Goal: Transaction & Acquisition: Obtain resource

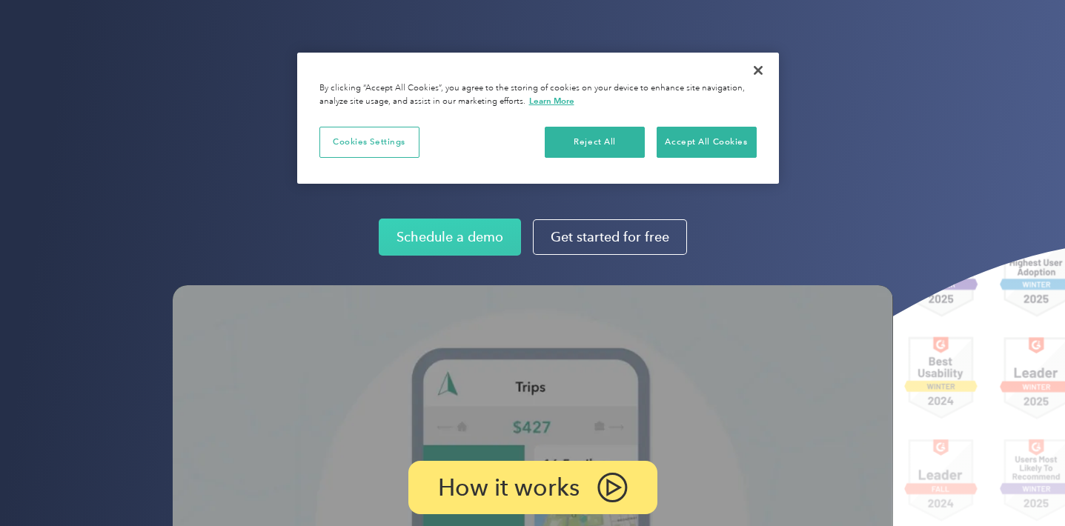
scroll to position [15, 0]
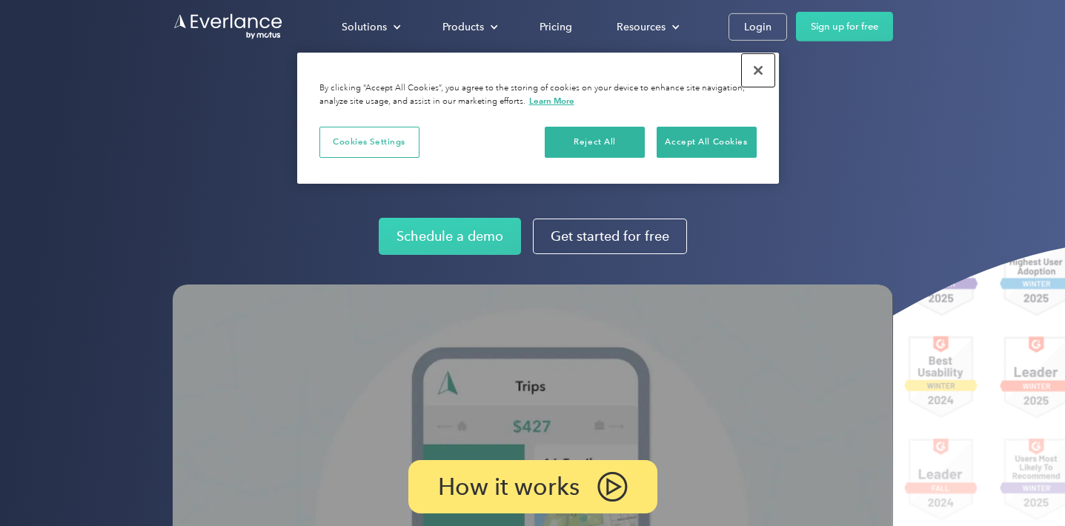
click at [755, 72] on button "Close" at bounding box center [758, 70] width 33 height 33
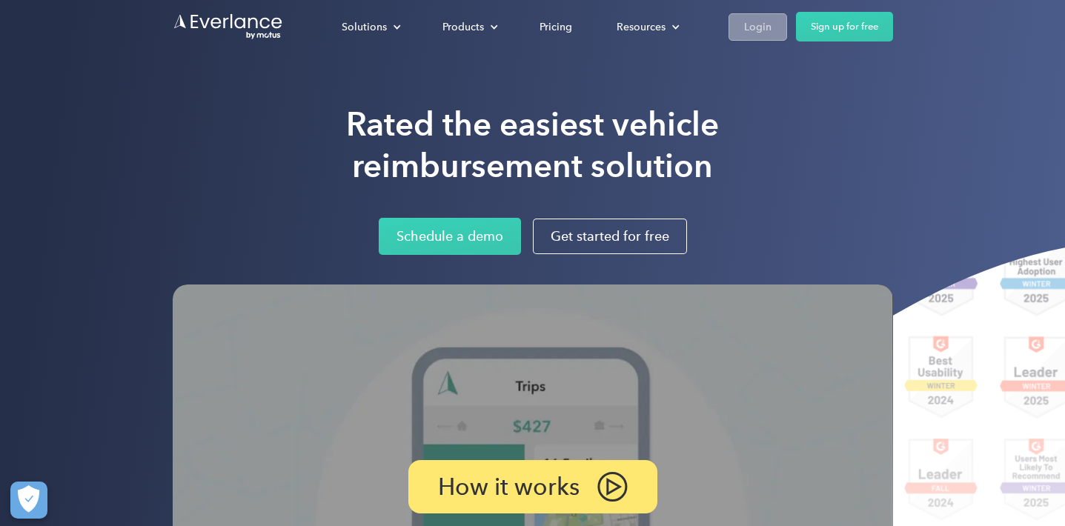
click at [766, 30] on div "Login" at bounding box center [757, 27] width 27 height 19
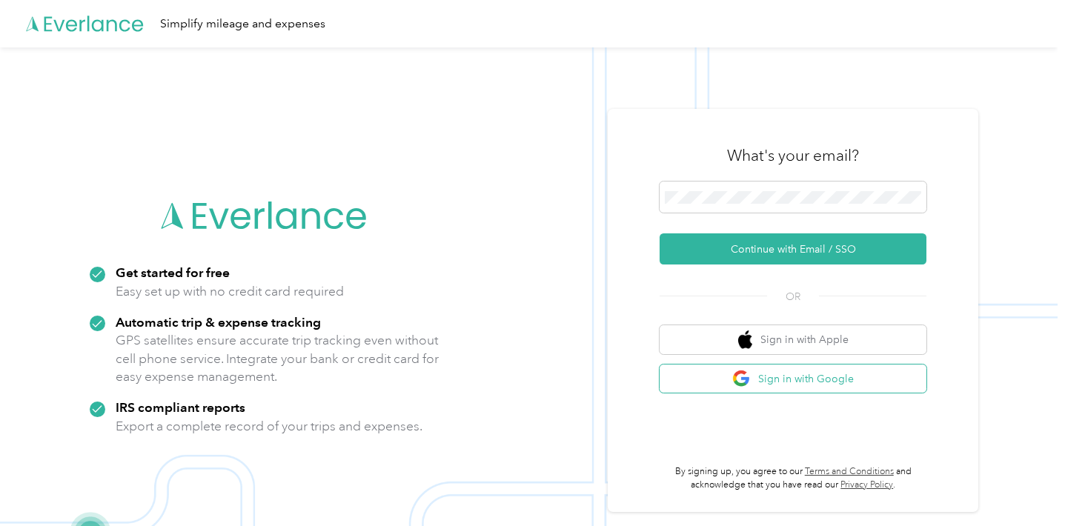
click at [717, 377] on button "Sign in with Google" at bounding box center [792, 378] width 267 height 29
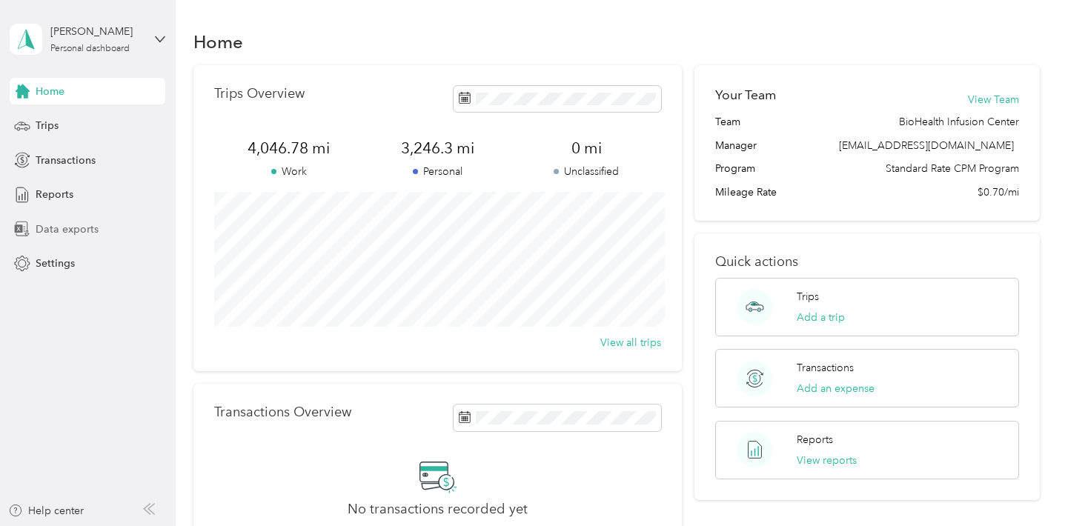
click at [73, 230] on span "Data exports" at bounding box center [67, 230] width 63 height 16
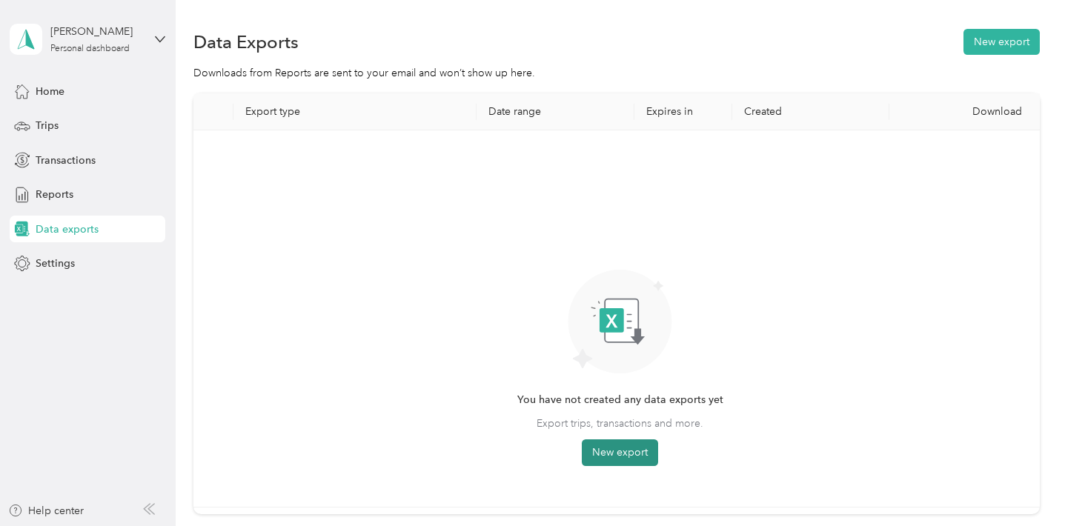
click at [625, 457] on button "New export" at bounding box center [620, 452] width 76 height 27
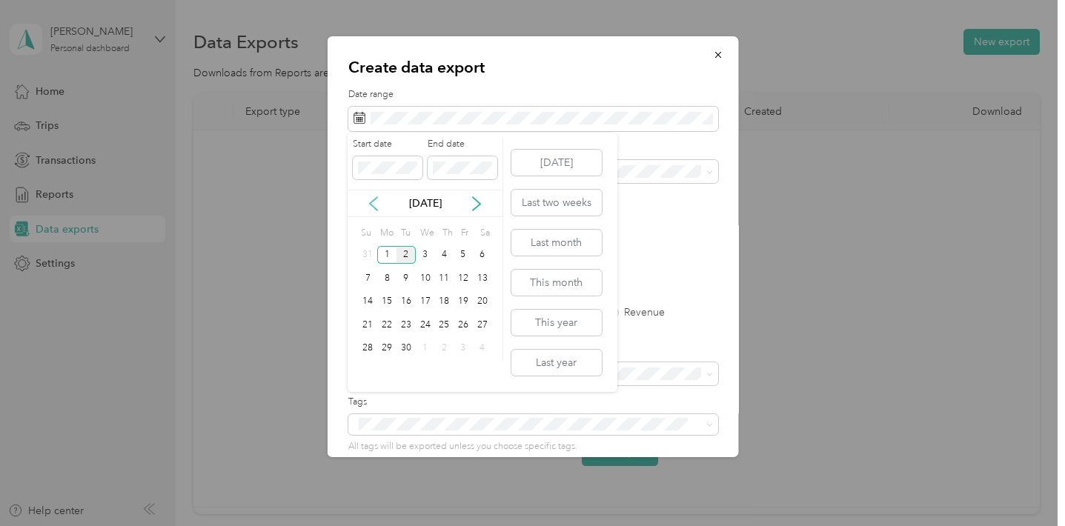
click at [370, 204] on icon at bounding box center [373, 203] width 7 height 13
click at [457, 255] on div "1" at bounding box center [462, 255] width 19 height 19
click at [392, 350] on div "25" at bounding box center [386, 348] width 19 height 19
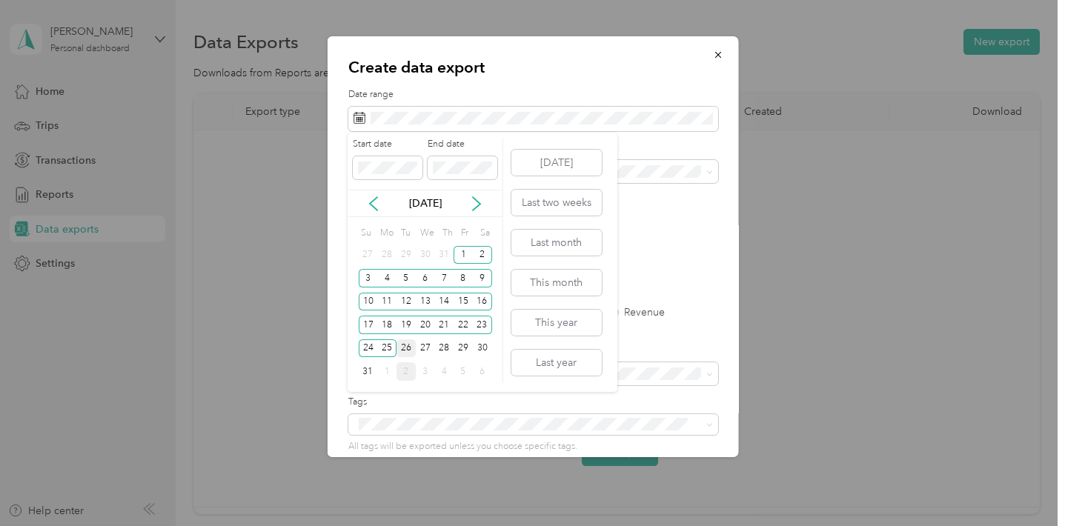
click at [407, 348] on div "26" at bounding box center [405, 348] width 19 height 19
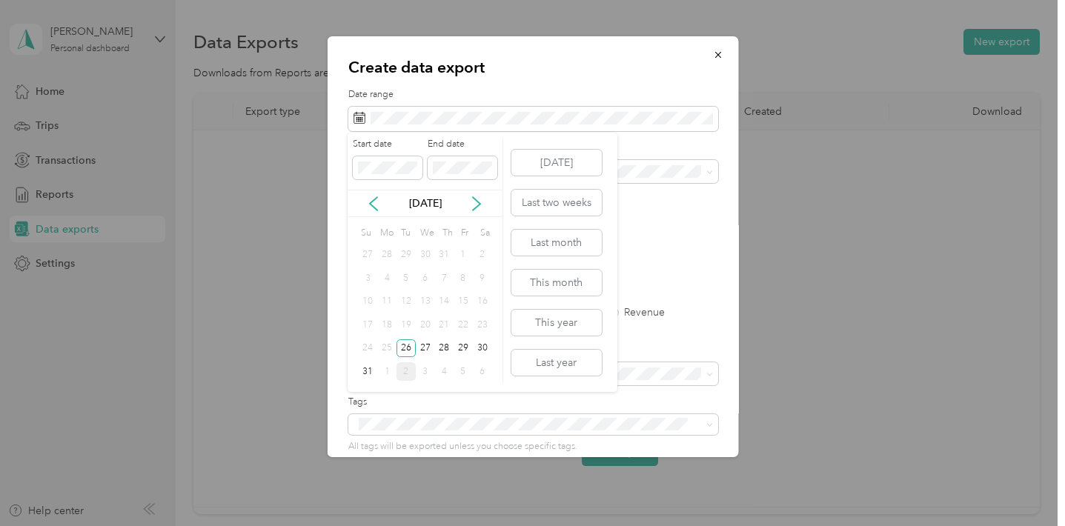
click at [461, 250] on div "1" at bounding box center [462, 255] width 19 height 19
click at [462, 255] on div "1" at bounding box center [462, 255] width 19 height 19
click at [421, 347] on div "27" at bounding box center [425, 348] width 19 height 19
click at [465, 254] on div "1" at bounding box center [462, 255] width 19 height 19
click at [407, 349] on div "26" at bounding box center [405, 348] width 19 height 19
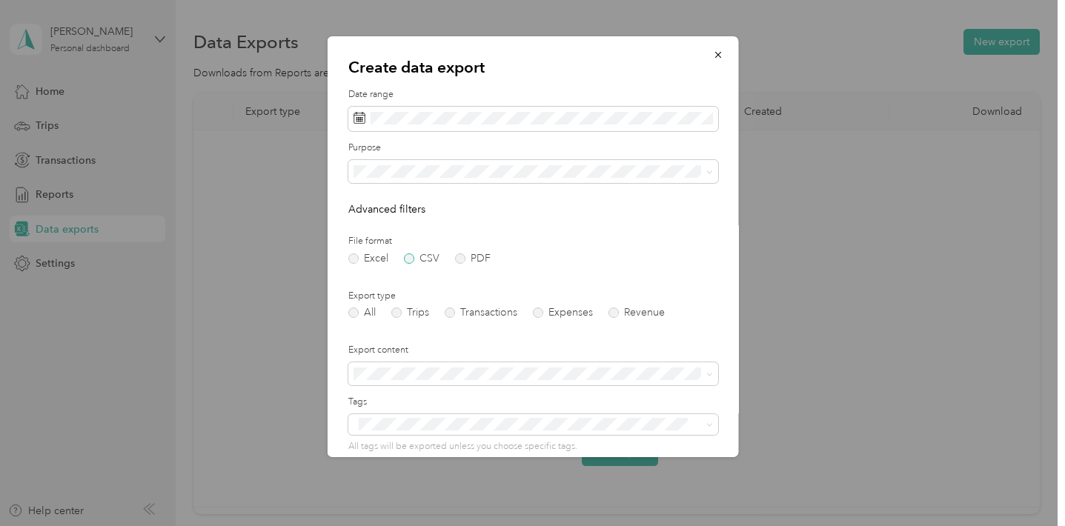
click at [407, 261] on label "CSV" at bounding box center [421, 258] width 36 height 10
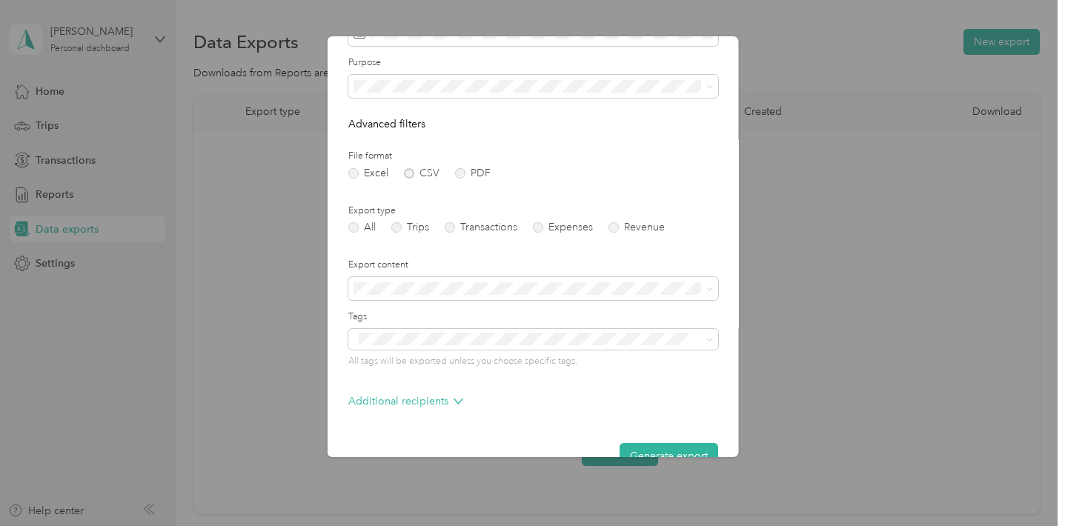
scroll to position [87, 0]
click at [398, 224] on label "Trips" at bounding box center [409, 226] width 38 height 10
click at [466, 342] on li "Summary and full trips list" at bounding box center [532, 339] width 370 height 26
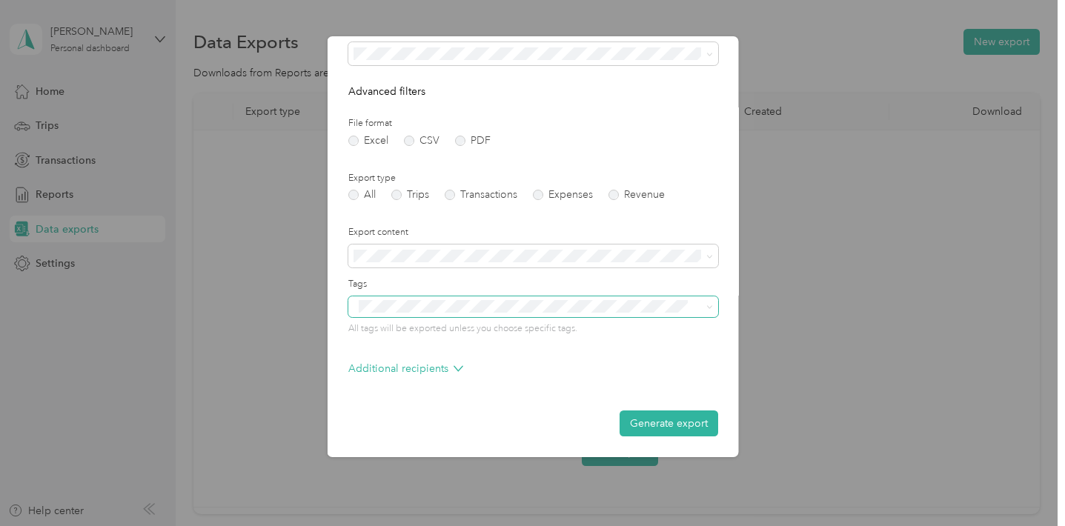
scroll to position [0, 0]
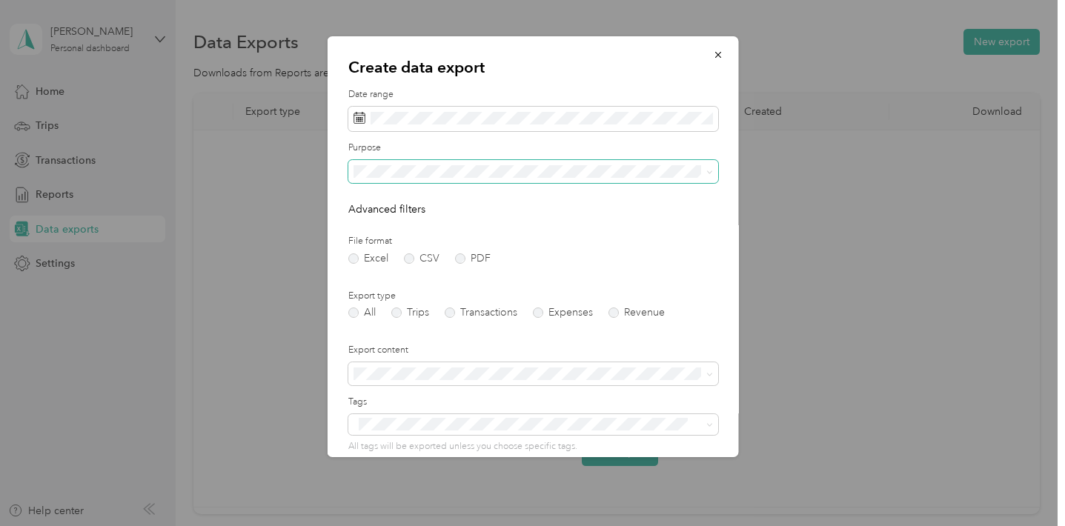
click at [493, 162] on span at bounding box center [532, 172] width 370 height 24
click at [476, 219] on span "BioHealth Infusion Center" at bounding box center [418, 223] width 120 height 13
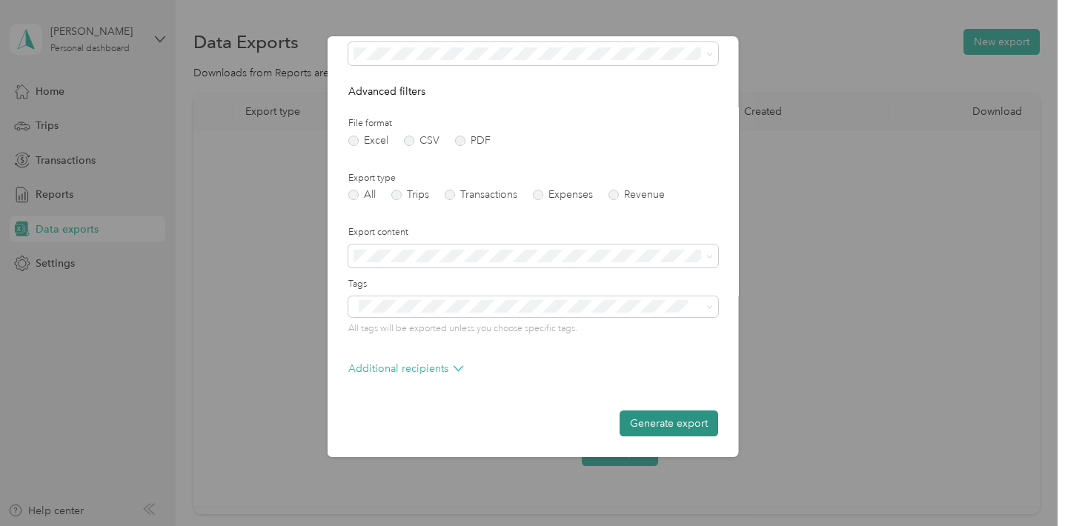
click at [648, 422] on button "Generate export" at bounding box center [668, 423] width 99 height 26
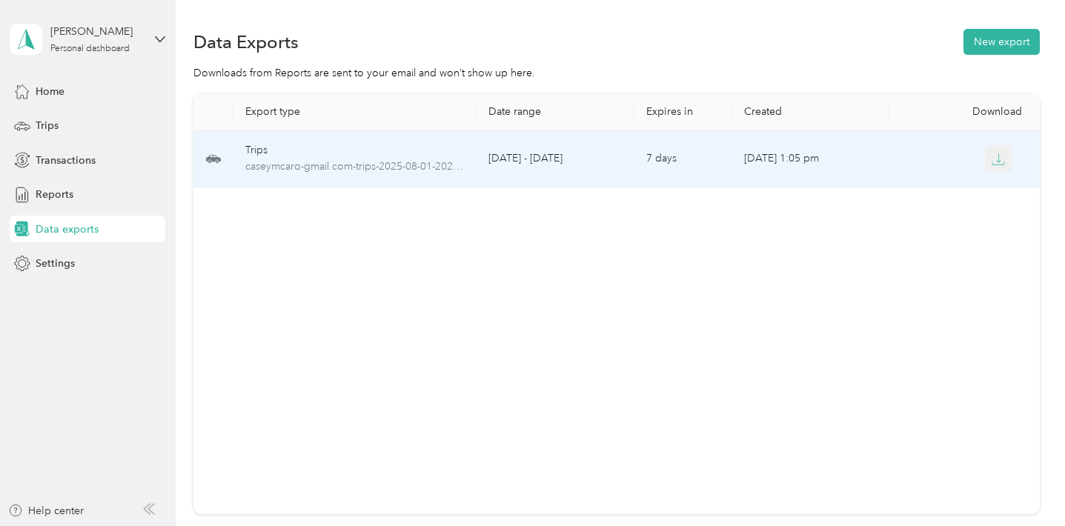
click at [1000, 158] on icon "button" at bounding box center [997, 159] width 13 height 13
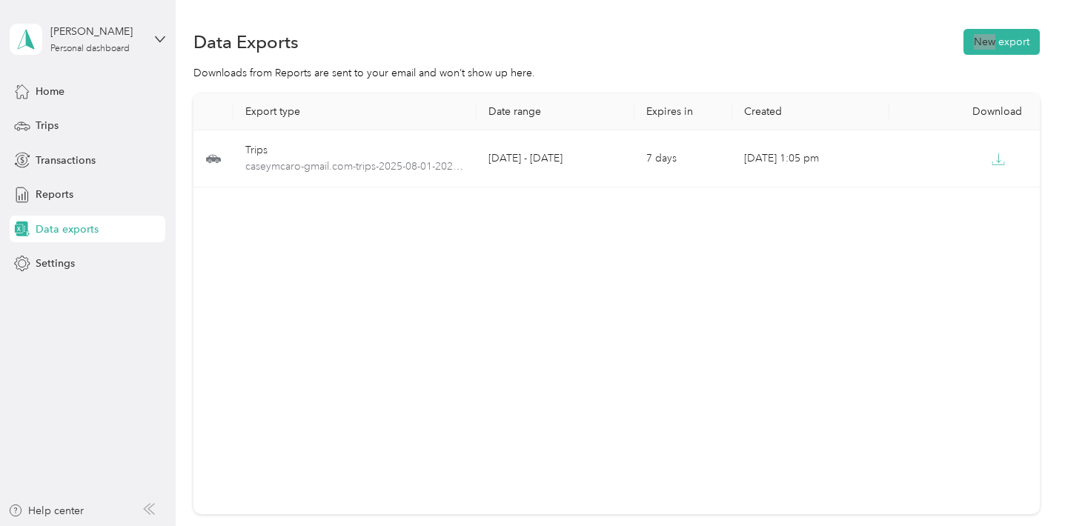
click at [843, 4] on div "Data Exports New export Downloads from Reports are sent to your email and won’t…" at bounding box center [617, 323] width 882 height 647
click at [1018, 41] on button "New export" at bounding box center [1001, 42] width 76 height 26
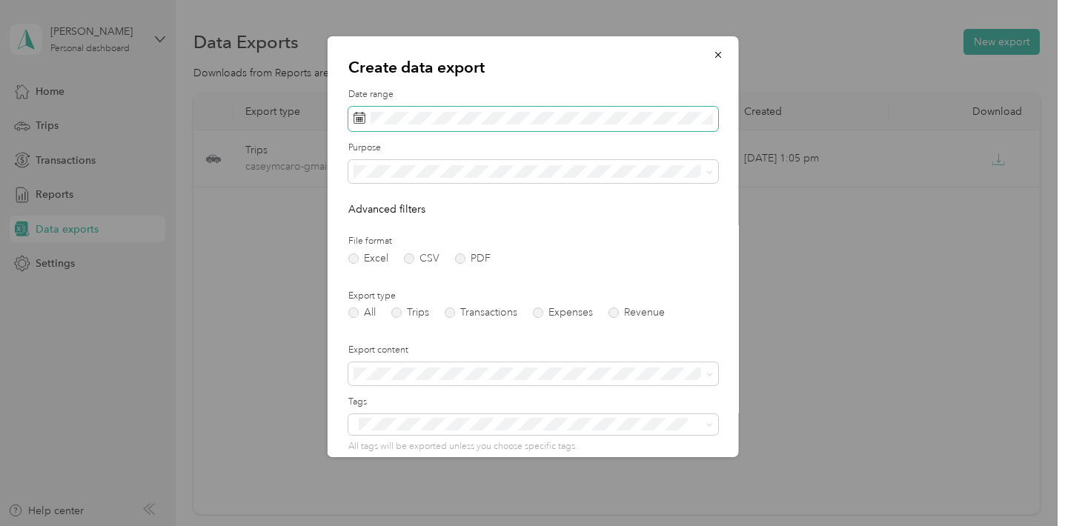
click at [551, 125] on span at bounding box center [532, 119] width 370 height 25
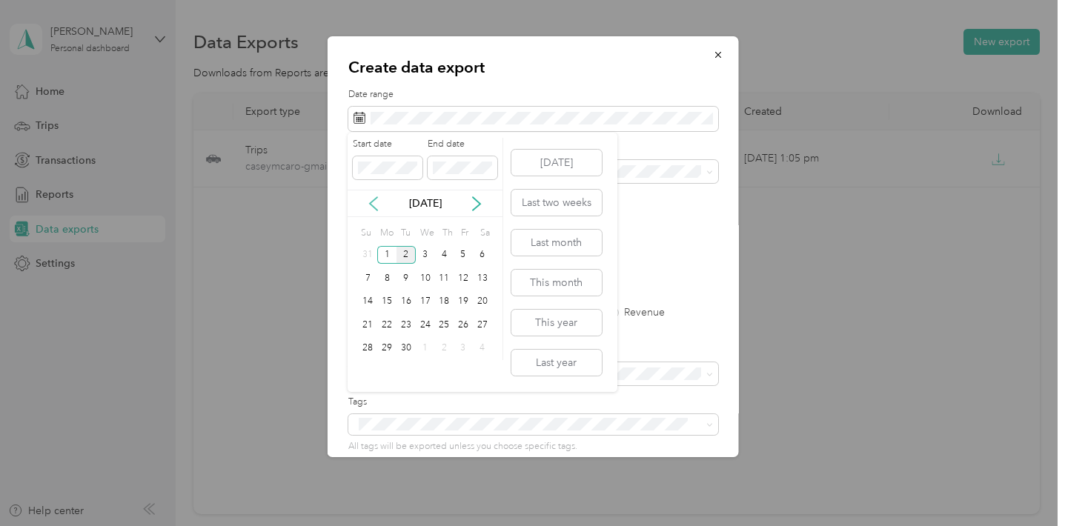
click at [379, 206] on icon at bounding box center [373, 203] width 15 height 15
click at [467, 253] on div "1" at bounding box center [462, 255] width 19 height 19
click at [407, 348] on div "26" at bounding box center [405, 348] width 19 height 19
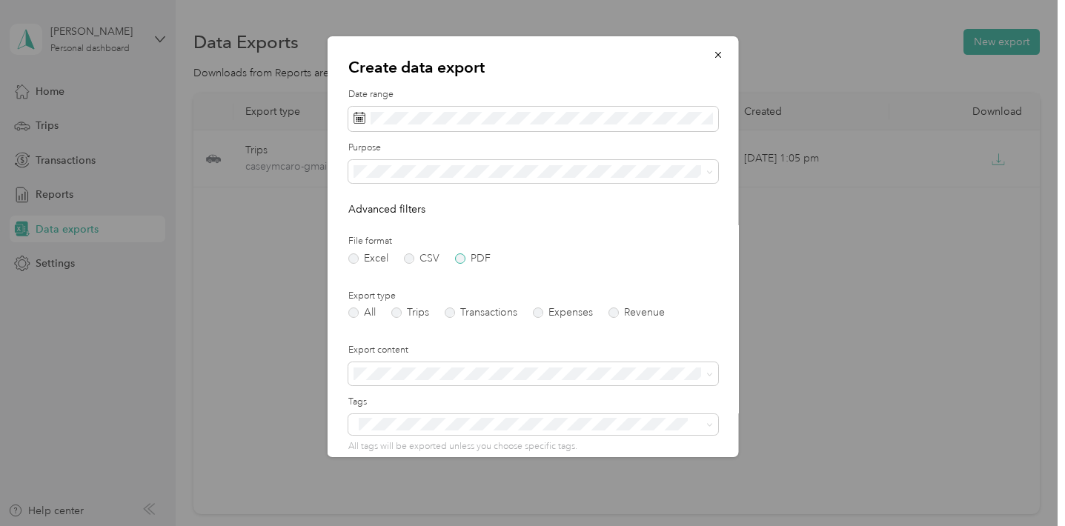
click at [465, 258] on label "PDF" at bounding box center [472, 258] width 36 height 10
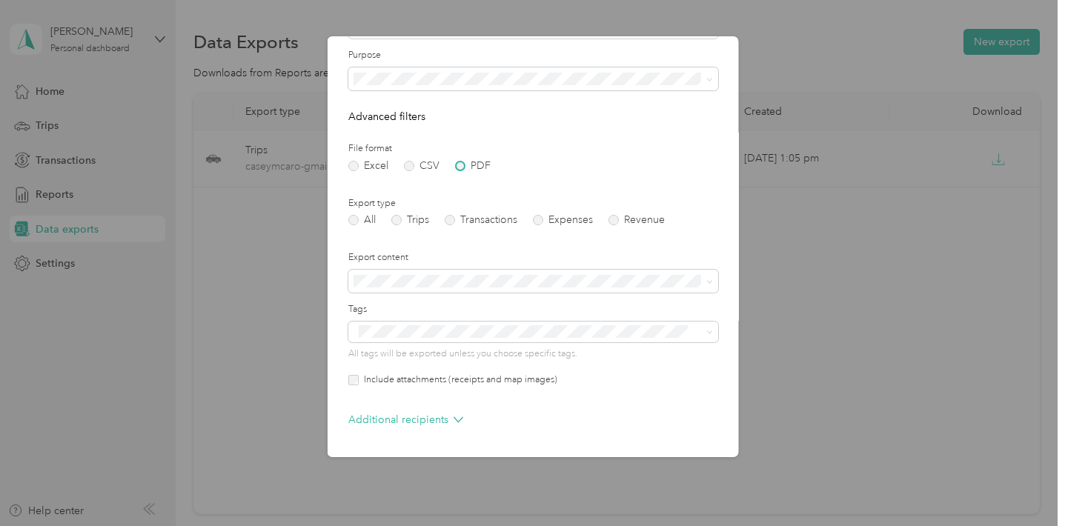
scroll to position [144, 0]
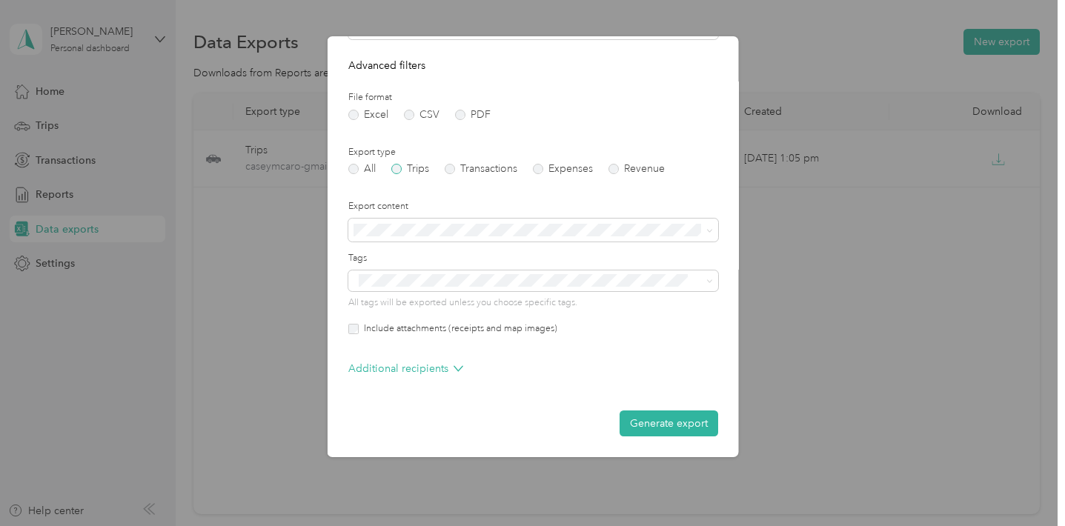
click at [395, 170] on label "Trips" at bounding box center [409, 169] width 38 height 10
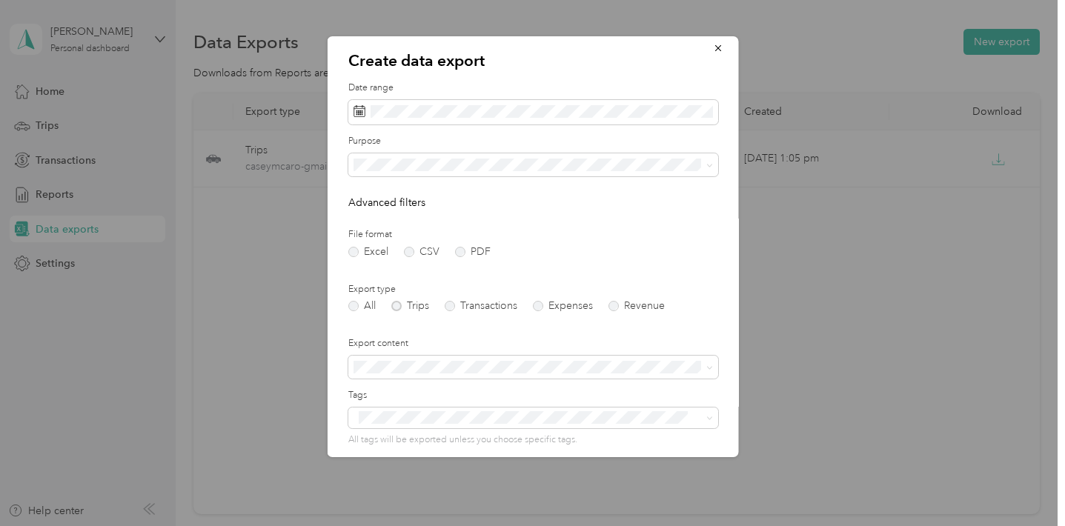
scroll to position [1, 0]
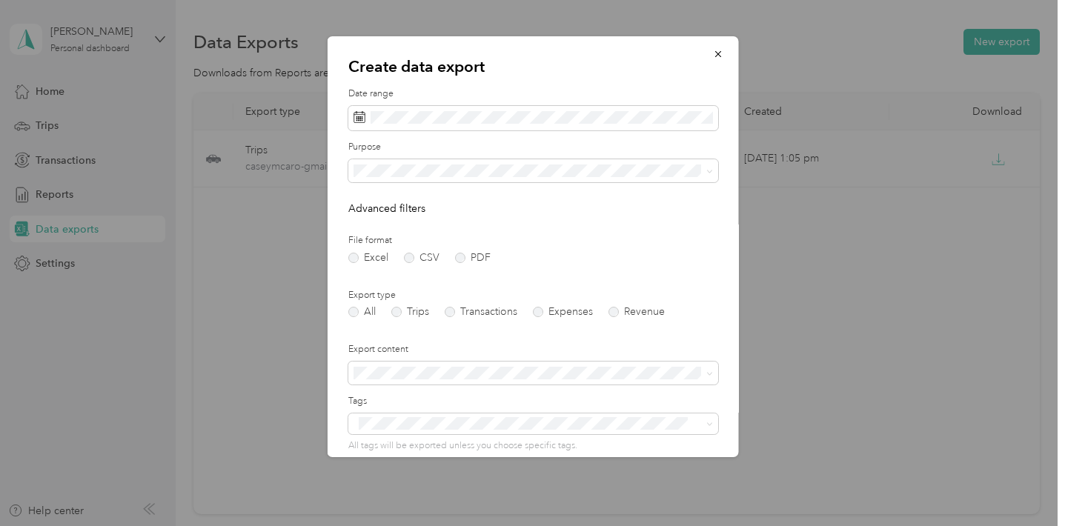
click at [401, 223] on span "BioHealth Infusion Center" at bounding box center [418, 220] width 120 height 13
click at [352, 316] on label "All" at bounding box center [360, 312] width 27 height 10
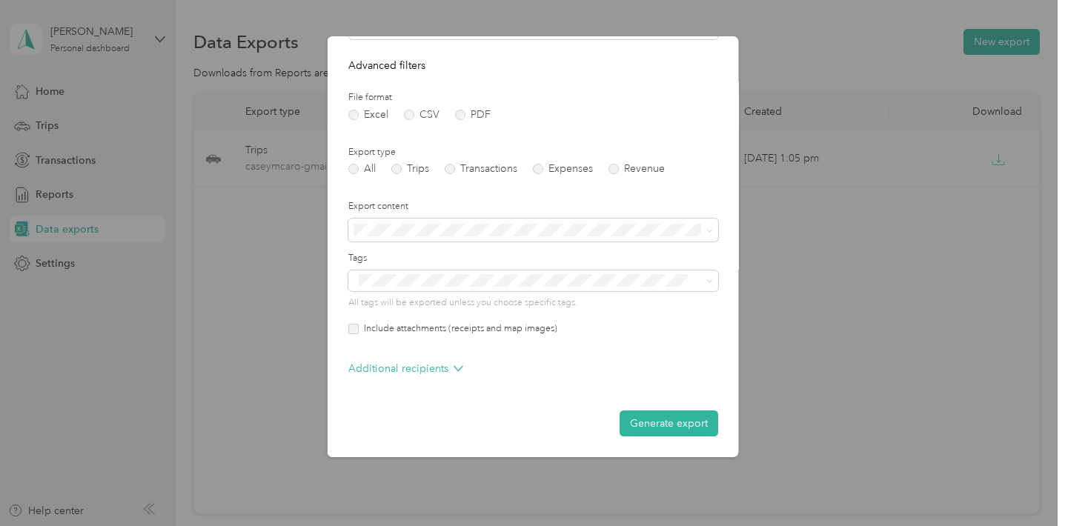
click at [504, 200] on label "Export content" at bounding box center [532, 206] width 370 height 13
click at [633, 425] on button "Generate export" at bounding box center [668, 423] width 99 height 26
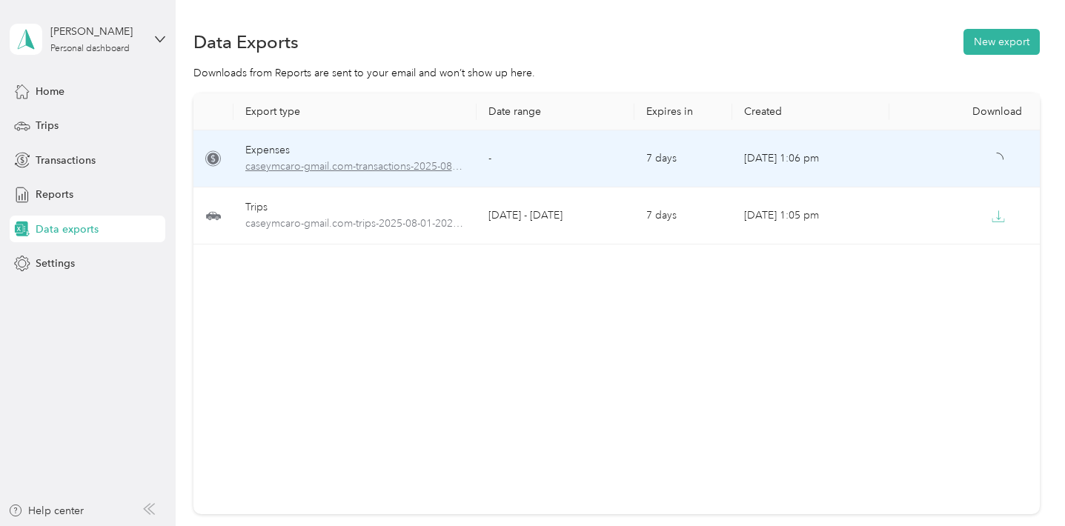
click at [382, 168] on span "caseymcaro-gmail.com-transactions-2025-08-01-2025-08-26.pdf" at bounding box center [355, 167] width 220 height 16
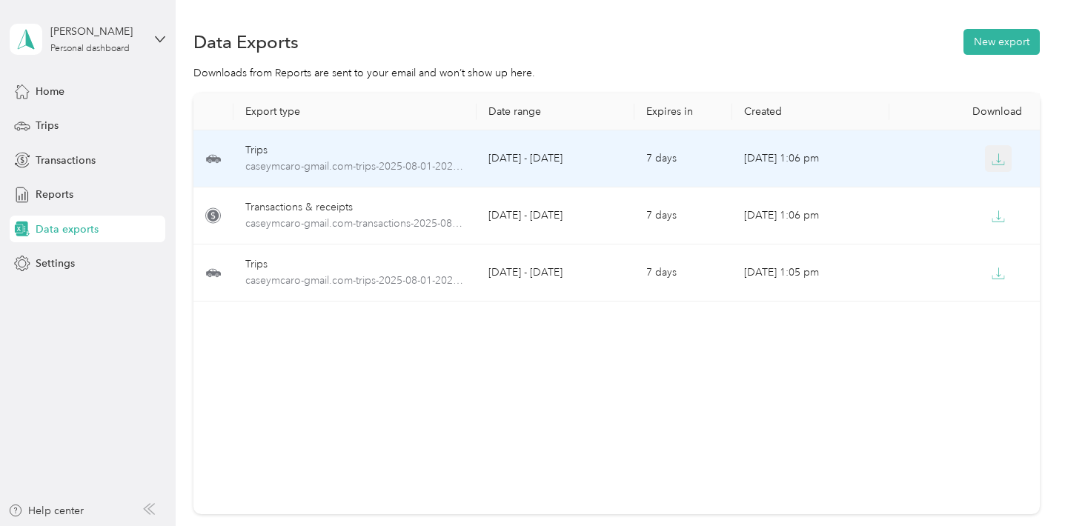
click at [1001, 162] on icon "button" at bounding box center [997, 159] width 13 height 13
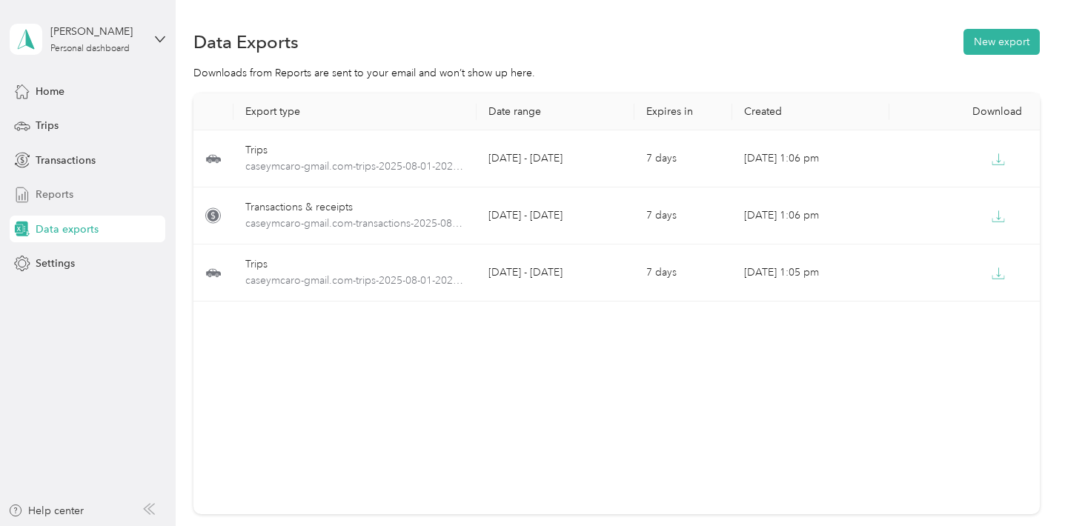
click at [81, 199] on div "Reports" at bounding box center [88, 195] width 156 height 27
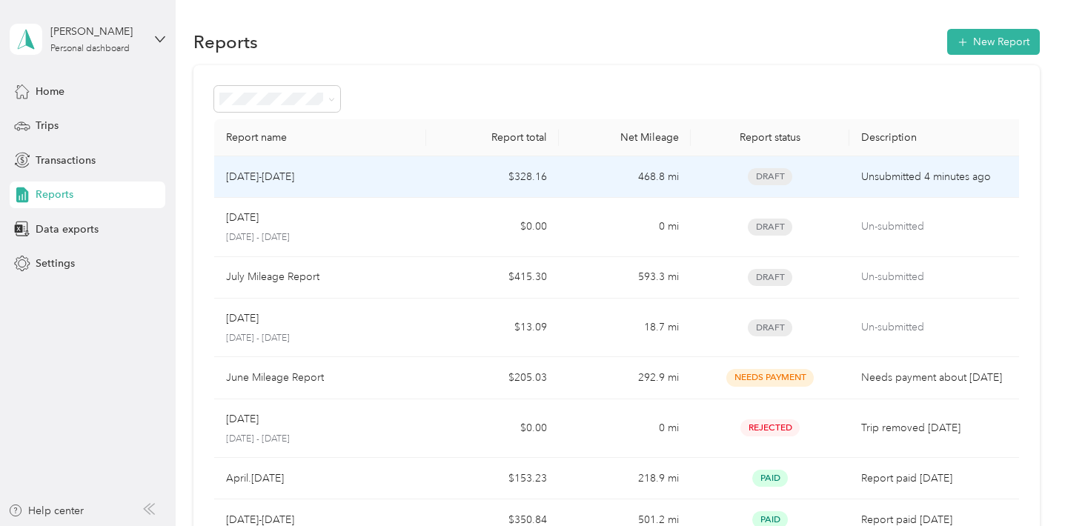
click at [440, 170] on td "$328.16" at bounding box center [492, 176] width 133 height 41
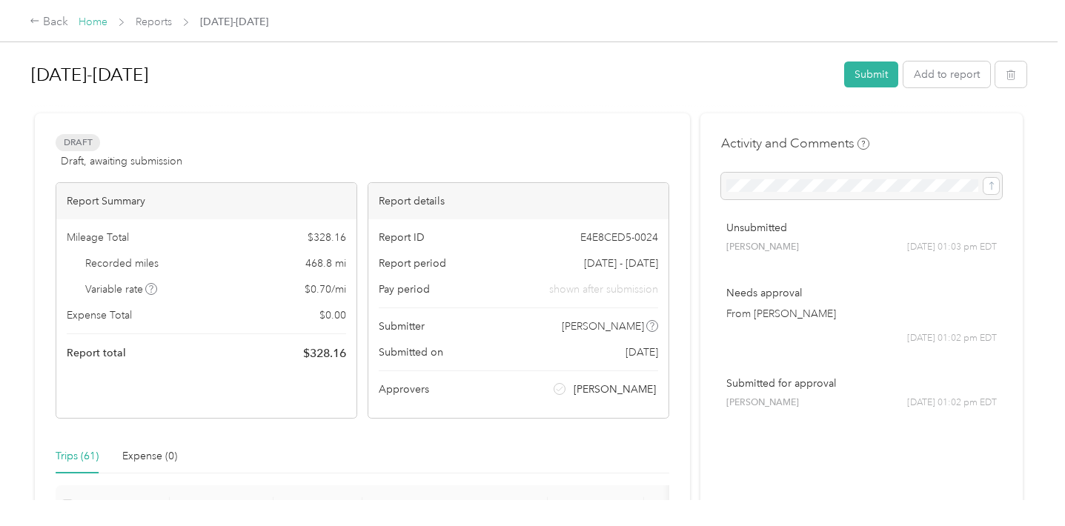
click at [89, 27] on link "Home" at bounding box center [93, 22] width 29 height 13
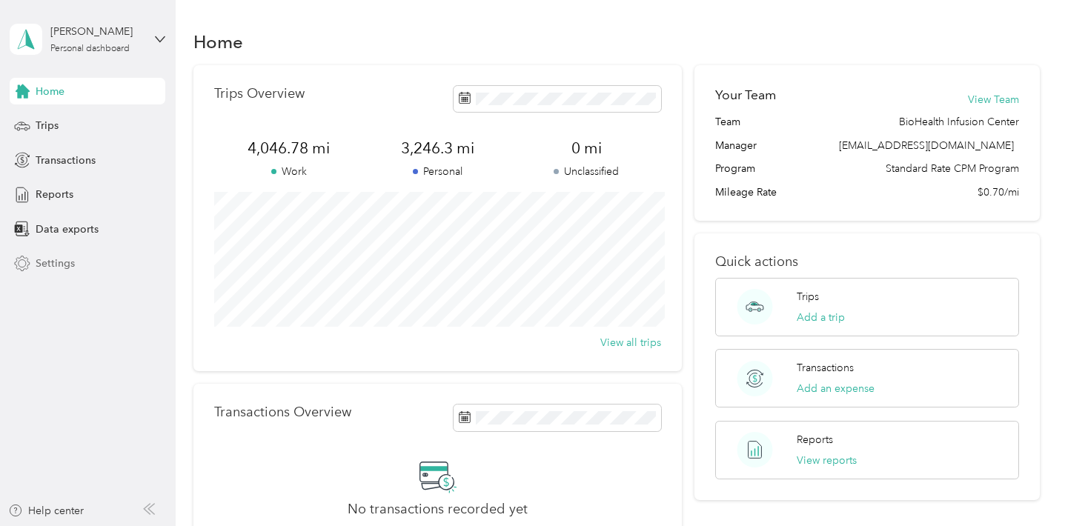
click at [83, 272] on div "Settings" at bounding box center [88, 263] width 156 height 27
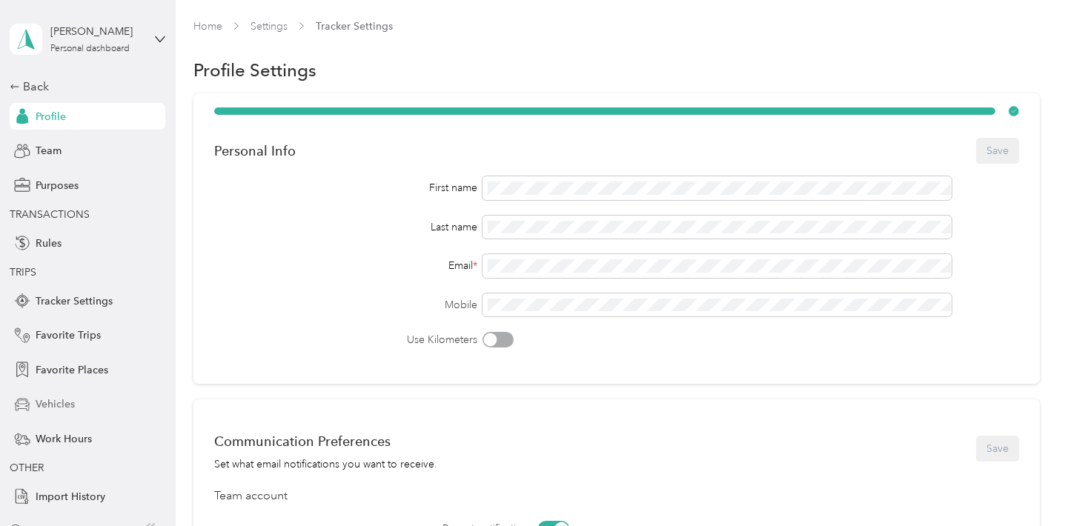
scroll to position [20, 0]
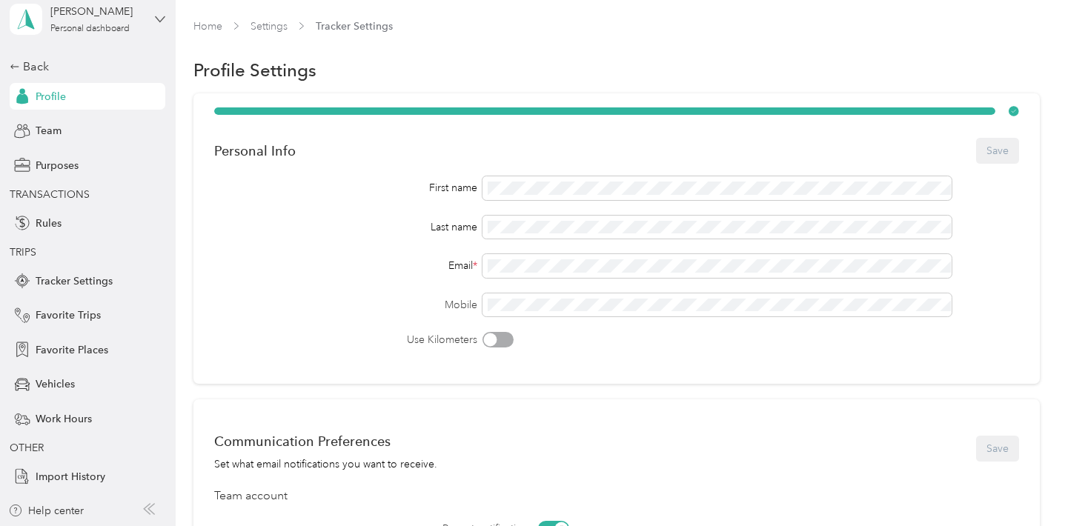
click at [156, 19] on icon at bounding box center [160, 19] width 10 height 10
click at [91, 107] on div "You’re signed in as caseymcaro@gmail.com Log out" at bounding box center [166, 81] width 312 height 84
click at [155, 15] on div "Casey Caro Personal dashboard" at bounding box center [88, 19] width 156 height 52
click at [64, 99] on div "Log out" at bounding box center [51, 101] width 57 height 16
